Goal: Information Seeking & Learning: Learn about a topic

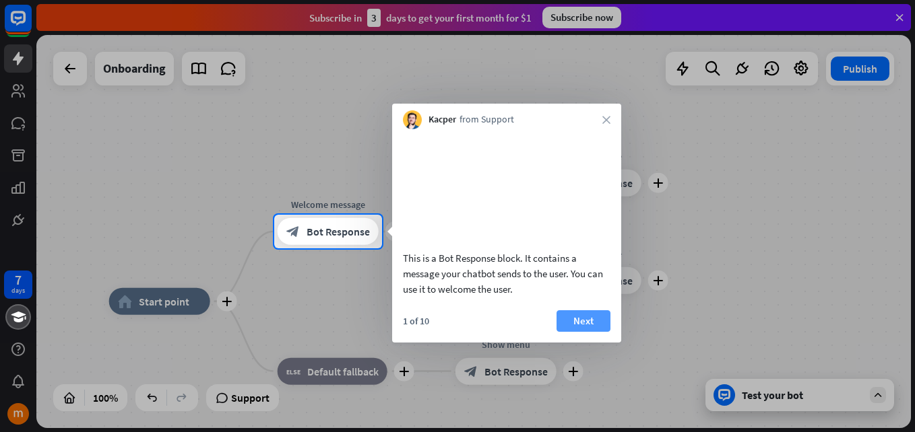
click at [595, 332] on button "Next" at bounding box center [583, 321] width 54 height 22
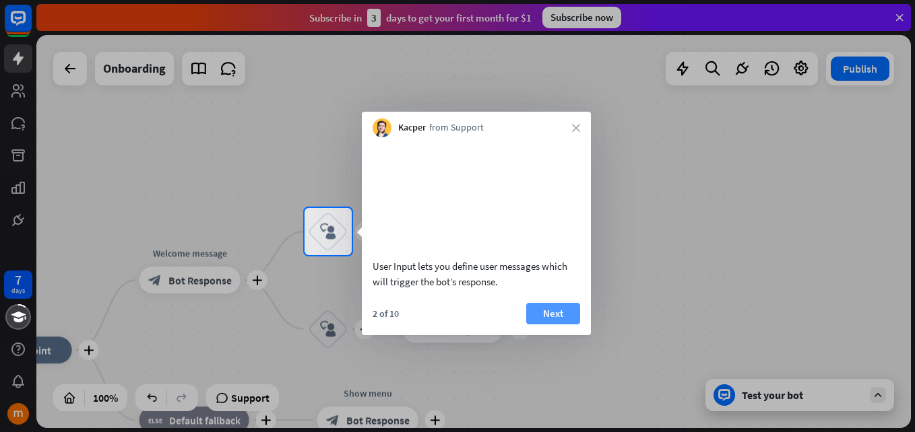
click at [567, 323] on button "Next" at bounding box center [553, 314] width 54 height 22
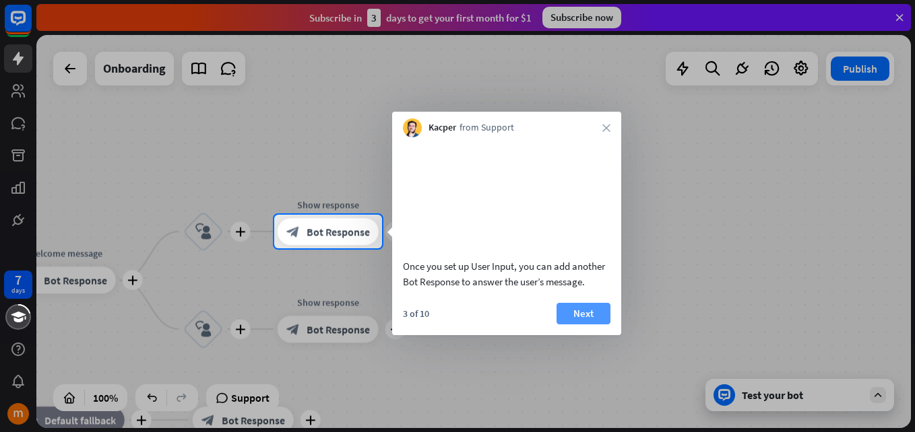
click at [596, 325] on button "Next" at bounding box center [583, 314] width 54 height 22
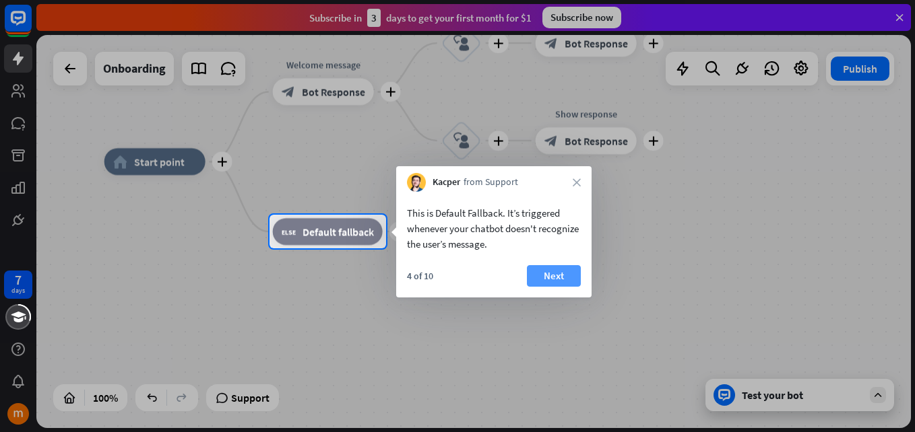
click at [562, 280] on button "Next" at bounding box center [554, 276] width 54 height 22
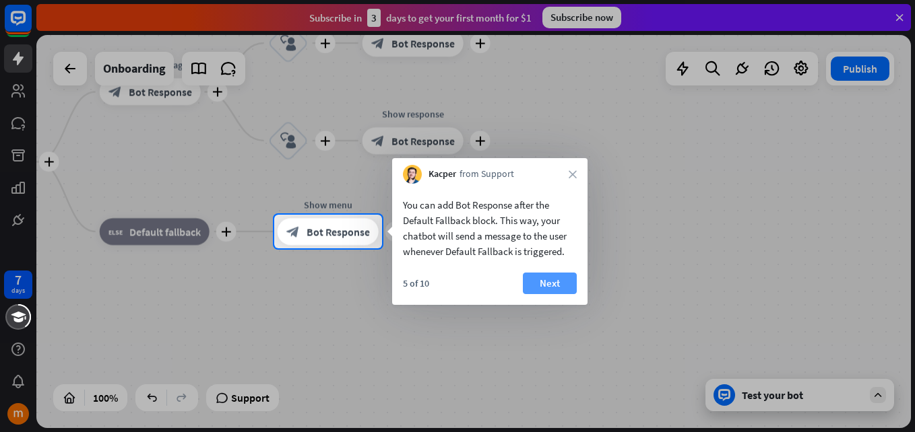
click at [560, 283] on button "Next" at bounding box center [550, 284] width 54 height 22
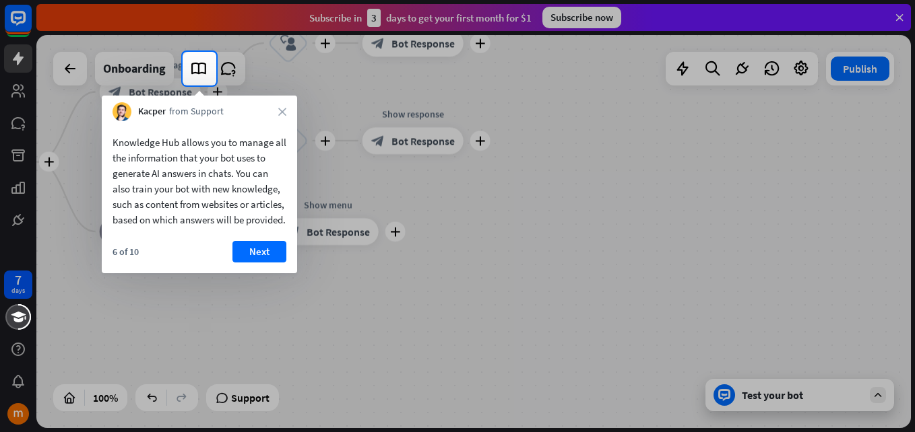
click at [287, 273] on div "6 of 10 Next" at bounding box center [199, 257] width 195 height 32
click at [278, 263] on button "Next" at bounding box center [259, 252] width 54 height 22
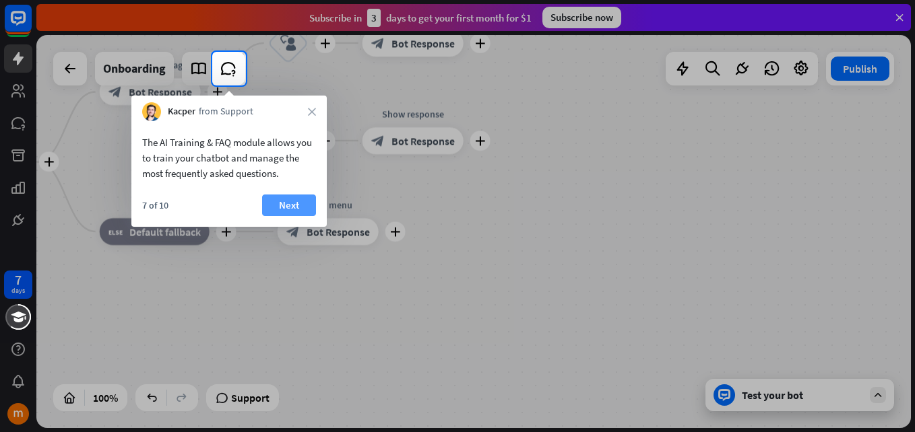
click at [295, 205] on button "Next" at bounding box center [289, 206] width 54 height 22
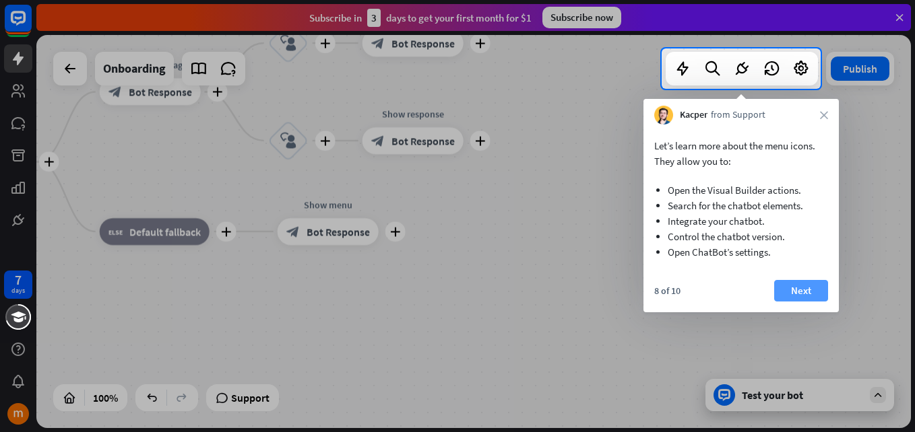
click at [796, 292] on button "Next" at bounding box center [801, 291] width 54 height 22
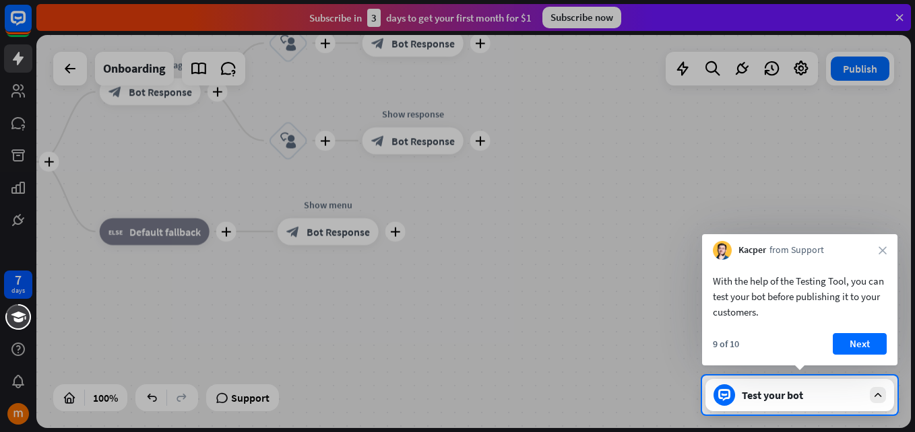
click at [874, 349] on button "Next" at bounding box center [859, 344] width 54 height 22
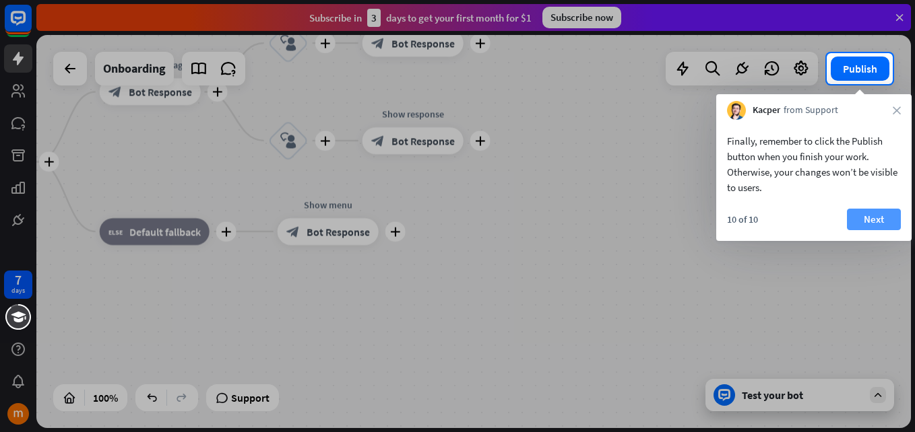
click at [876, 222] on button "Next" at bounding box center [874, 220] width 54 height 22
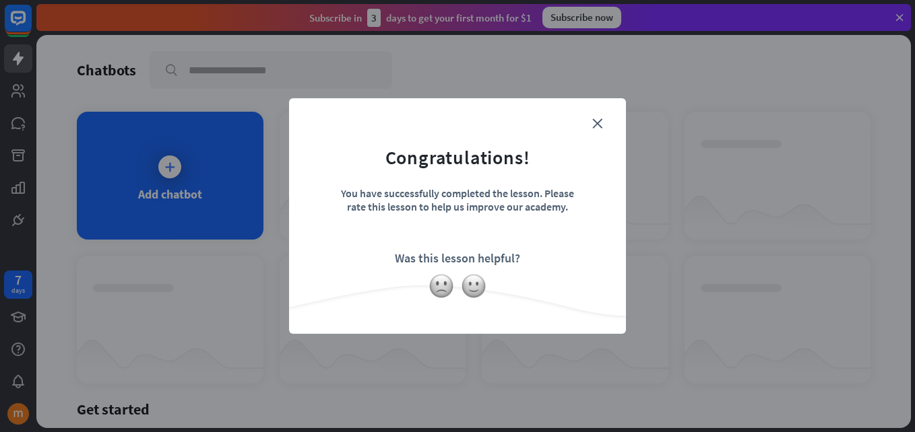
click at [564, 238] on form "Congratulations! You have successfully completed the lesson. Please rate this l…" at bounding box center [457, 195] width 303 height 161
click at [475, 288] on img at bounding box center [474, 286] width 26 height 26
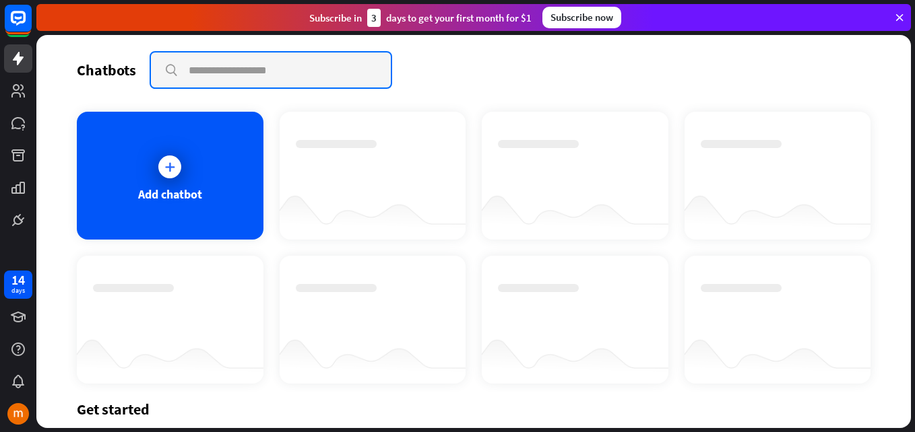
click at [282, 73] on input "text" at bounding box center [271, 70] width 240 height 35
paste input "**********"
type input "*"
paste input "**********"
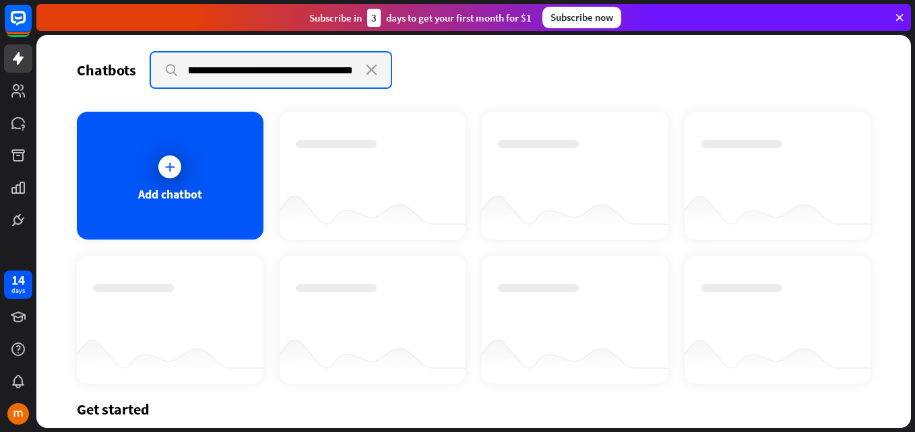
type input "**********"
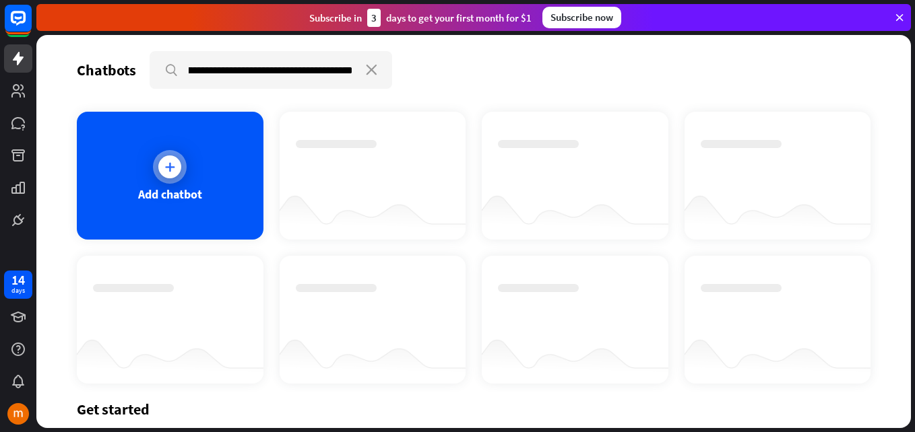
click at [180, 159] on div at bounding box center [170, 167] width 34 height 34
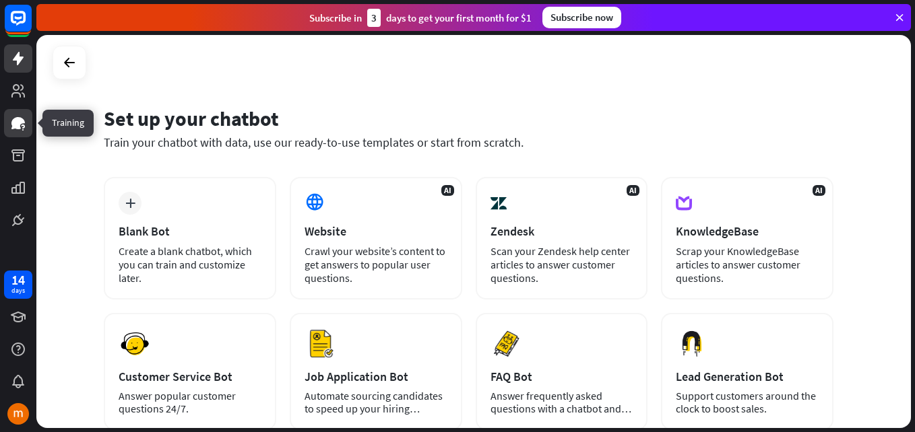
click at [15, 123] on icon at bounding box center [17, 123] width 13 height 12
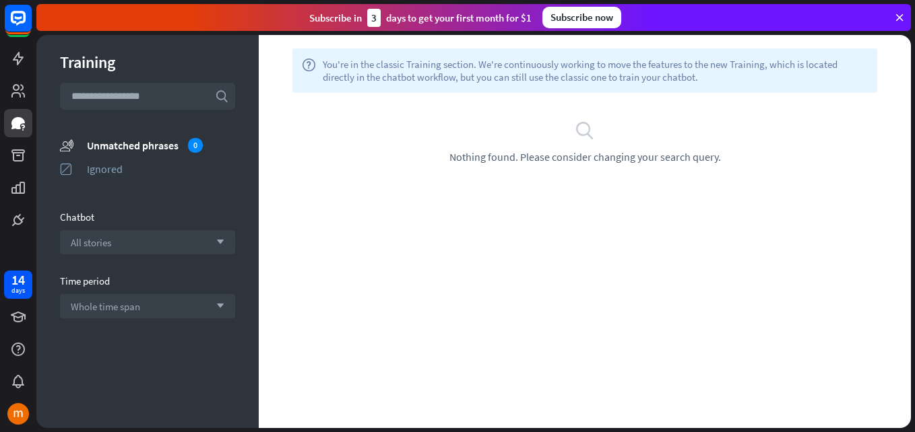
click at [508, 162] on span "Nothing found. Please consider changing your search query." at bounding box center [584, 156] width 271 height 13
click at [222, 96] on icon "search" at bounding box center [221, 96] width 13 height 13
click at [896, 16] on icon at bounding box center [899, 17] width 12 height 12
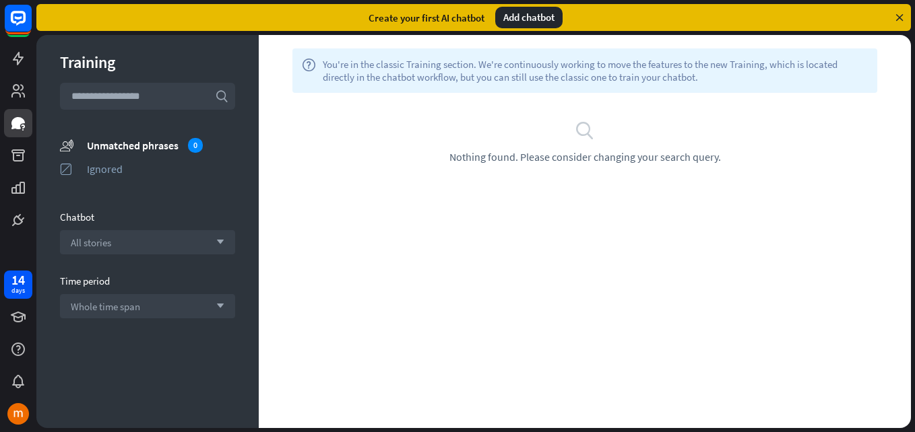
click at [525, 24] on div "Add chatbot" at bounding box center [528, 18] width 67 height 22
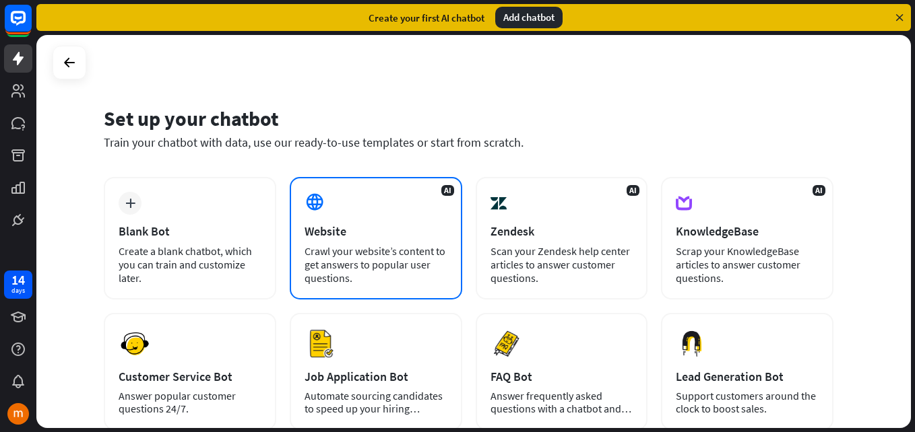
scroll to position [67, 0]
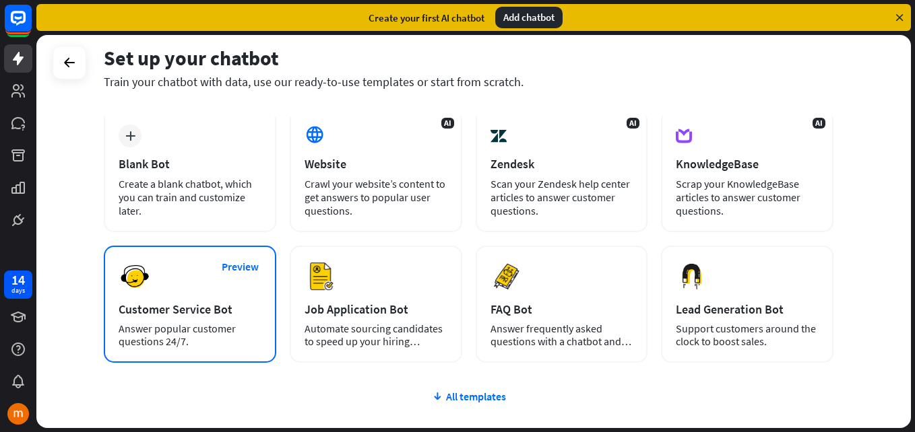
click at [154, 289] on div "Preview Customer Service Bot Answer popular customer questions 24/7." at bounding box center [190, 304] width 172 height 117
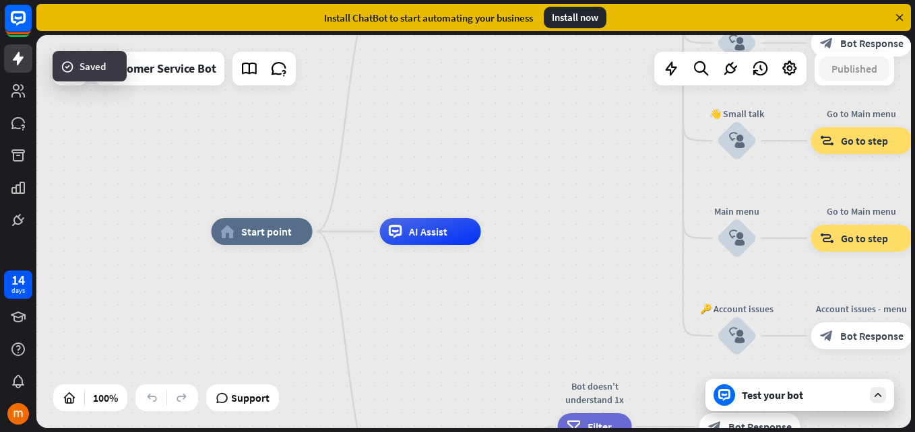
click at [873, 395] on icon at bounding box center [877, 395] width 12 height 12
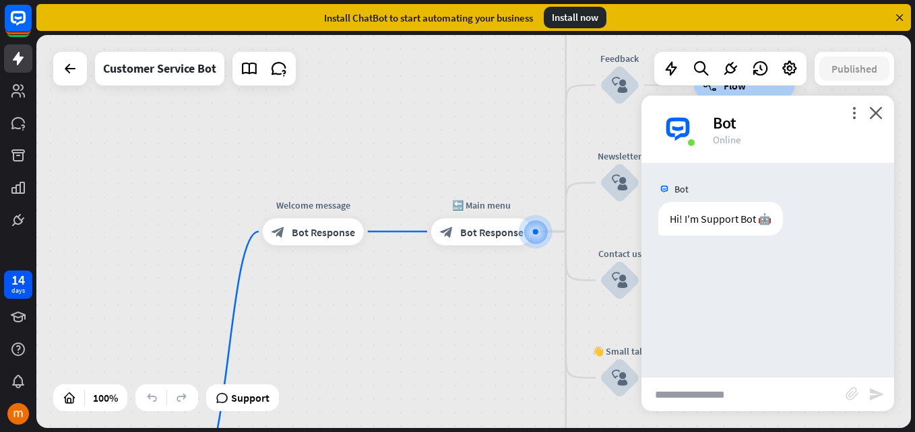
click at [677, 223] on div "Hi! I'm Support Bot 🤖" at bounding box center [720, 219] width 125 height 34
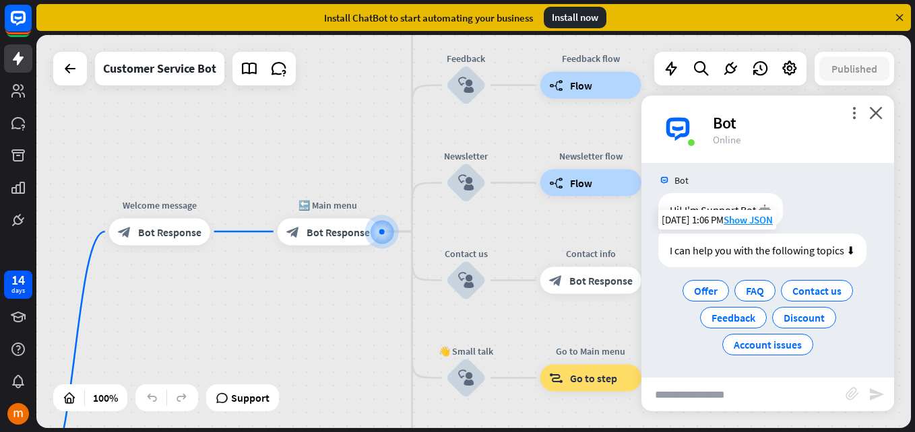
scroll to position [10, 0]
click at [719, 399] on input "text" at bounding box center [743, 395] width 204 height 34
paste input "**********"
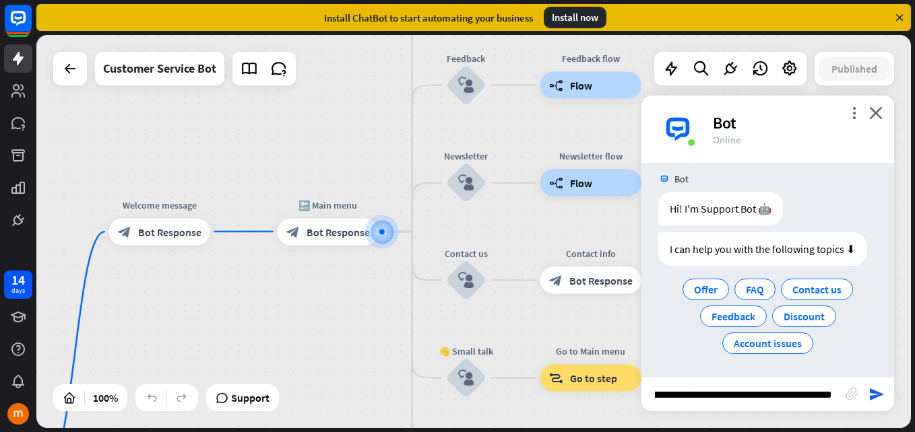
type input "**********"
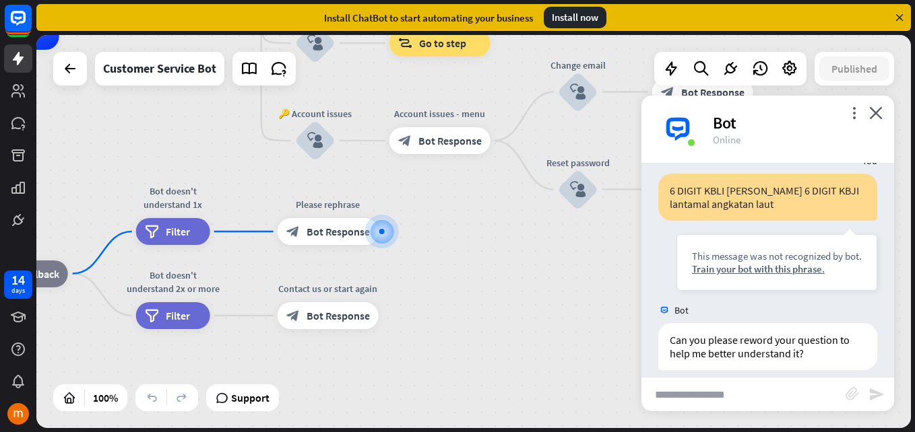
scroll to position [148, 0]
